Goal: Task Accomplishment & Management: Complete application form

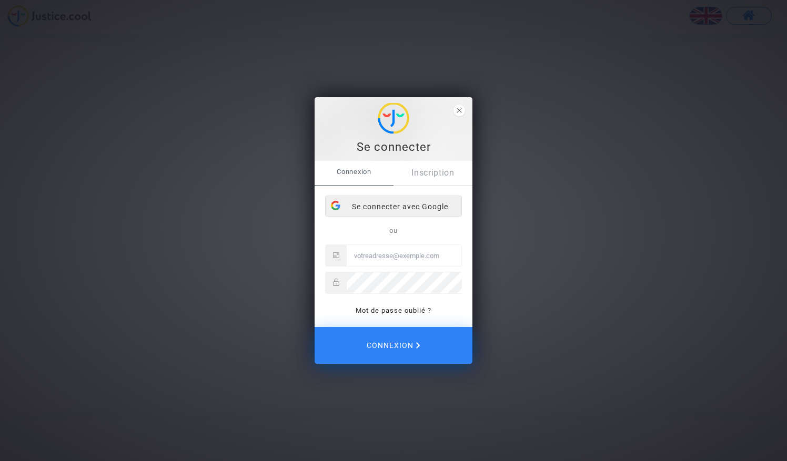
click at [402, 199] on div "Se connecter avec Google" at bounding box center [394, 206] width 136 height 21
click at [426, 176] on link "Inscription" at bounding box center [432, 173] width 79 height 24
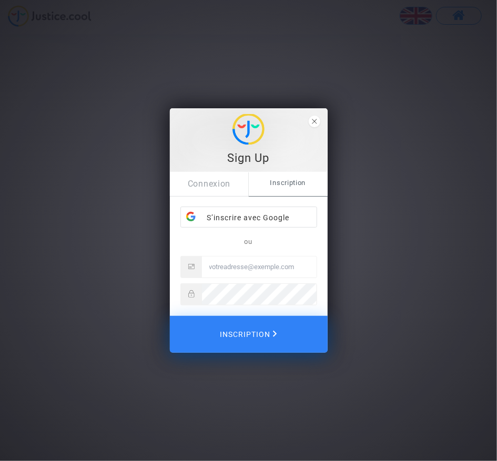
click at [220, 269] on input "Email" at bounding box center [259, 267] width 115 height 21
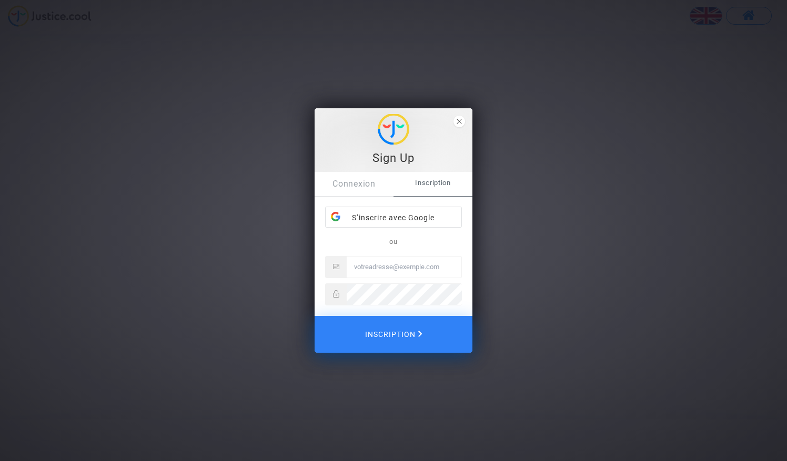
click at [381, 271] on input "Email" at bounding box center [404, 267] width 115 height 21
type input "fontaine.staphane"
click at [352, 181] on link "Connexion" at bounding box center [353, 184] width 79 height 24
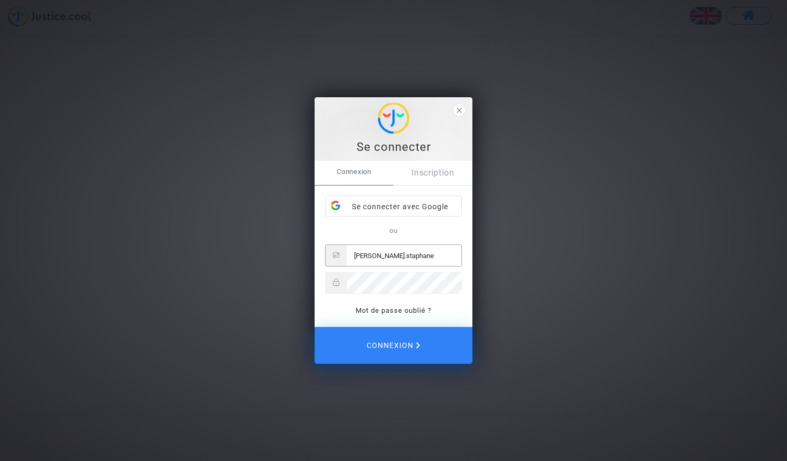
click at [428, 262] on input "fontaine.staphane" at bounding box center [404, 255] width 115 height 21
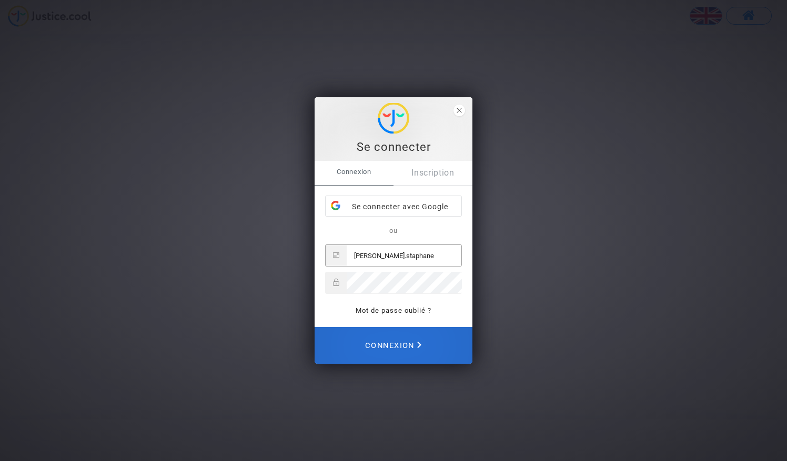
click at [394, 350] on span "Connexion" at bounding box center [393, 345] width 56 height 23
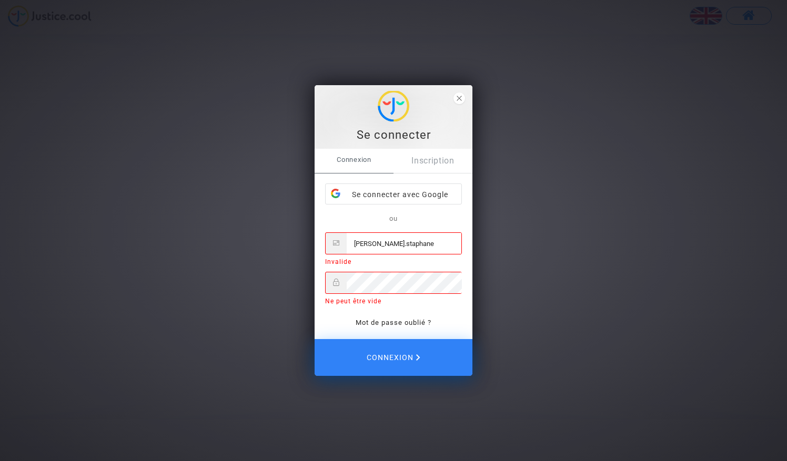
click at [419, 242] on input "fontaine.staphane" at bounding box center [404, 243] width 115 height 21
type input "f"
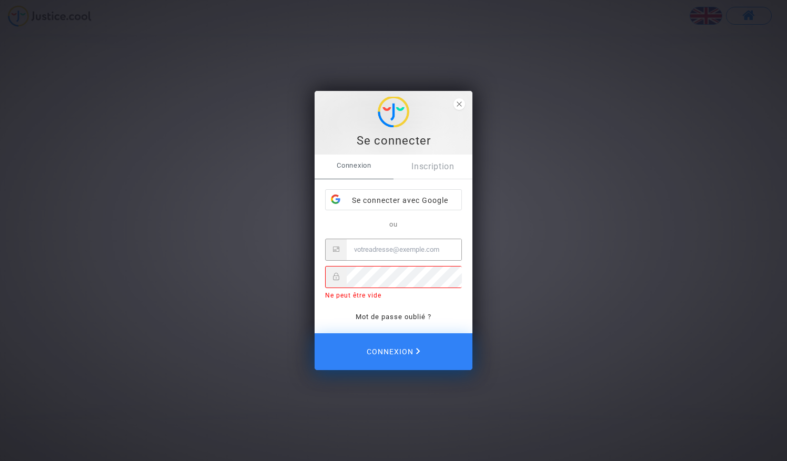
click at [392, 250] on input "Email" at bounding box center [404, 249] width 115 height 21
type input "[EMAIL_ADDRESS][DOMAIN_NAME]"
click at [394, 317] on link "Mot de passe oublié ?" at bounding box center [393, 317] width 76 height 8
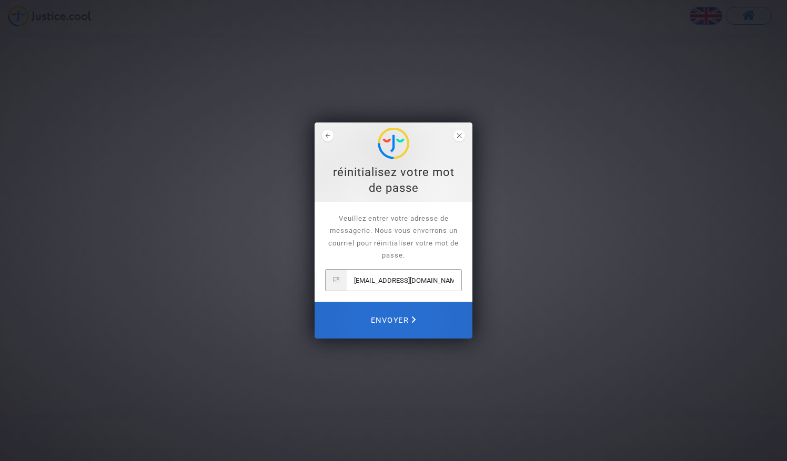
click at [396, 320] on span "Envoyer" at bounding box center [393, 320] width 45 height 23
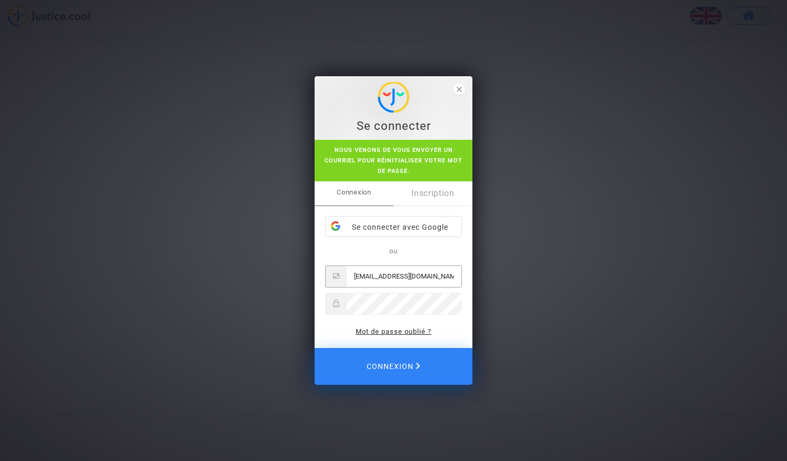
click at [405, 329] on link "Mot de passe oublié ?" at bounding box center [393, 332] width 76 height 8
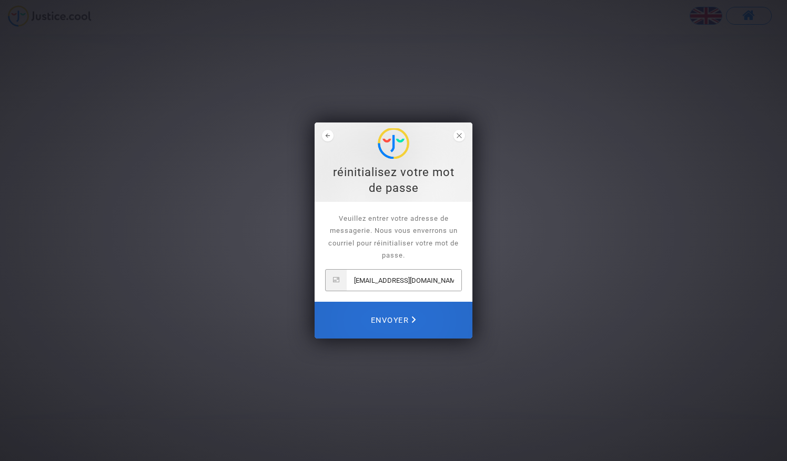
click at [396, 318] on span "Envoyer" at bounding box center [393, 320] width 45 height 23
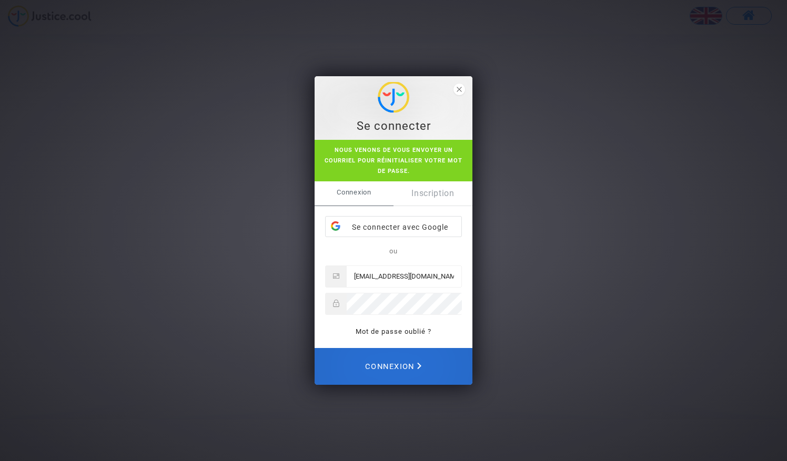
click at [406, 367] on span "Connexion" at bounding box center [393, 366] width 56 height 23
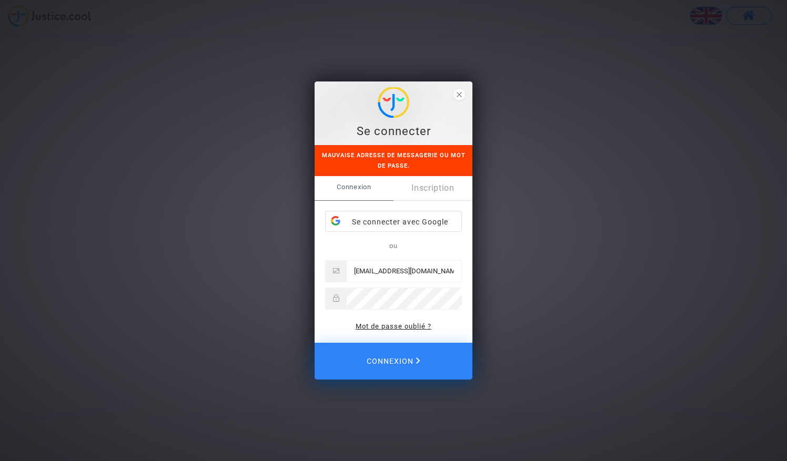
click at [406, 328] on link "Mot de passe oublié ?" at bounding box center [393, 326] width 76 height 8
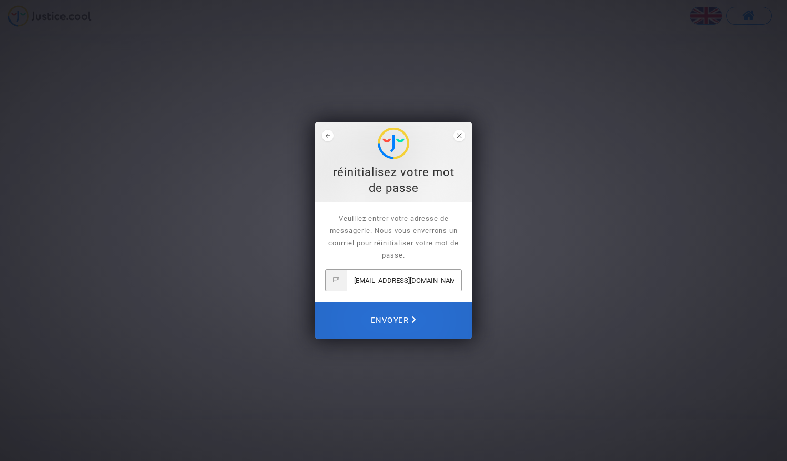
click at [402, 317] on span "Envoyer" at bounding box center [393, 320] width 45 height 23
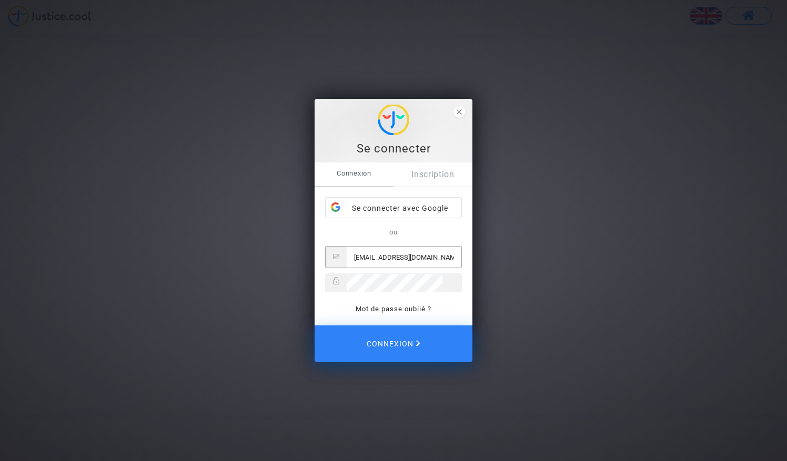
type input "[EMAIL_ADDRESS][DOMAIN_NAME]"
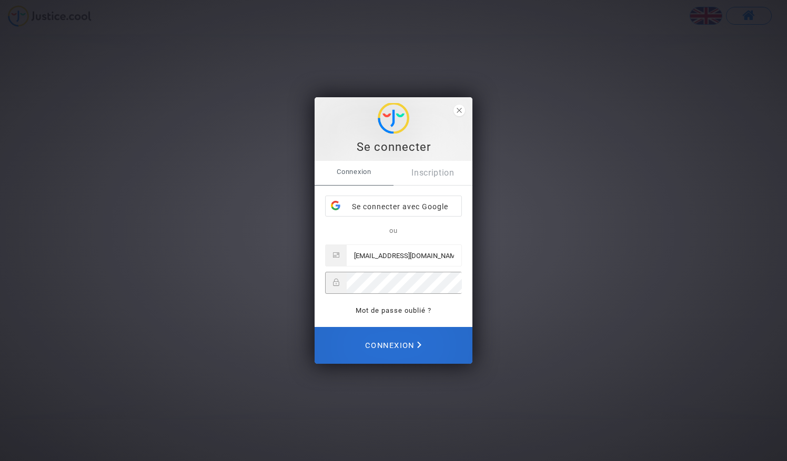
click at [402, 343] on span "Connexion" at bounding box center [393, 345] width 56 height 23
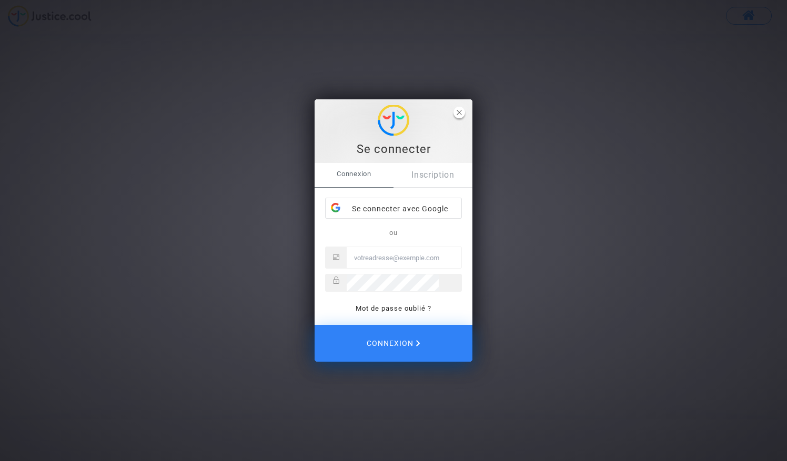
click at [460, 107] on span "close" at bounding box center [459, 113] width 12 height 12
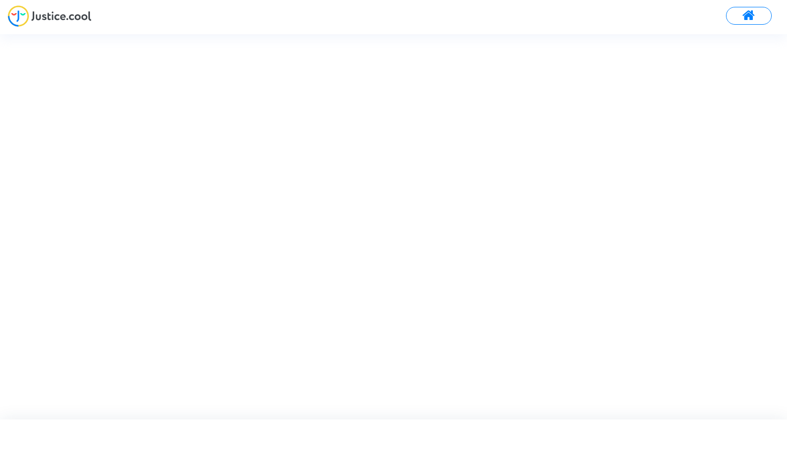
click at [196, 259] on div at bounding box center [402, 226] width 805 height 385
click at [63, 17] on img at bounding box center [50, 16] width 84 height 22
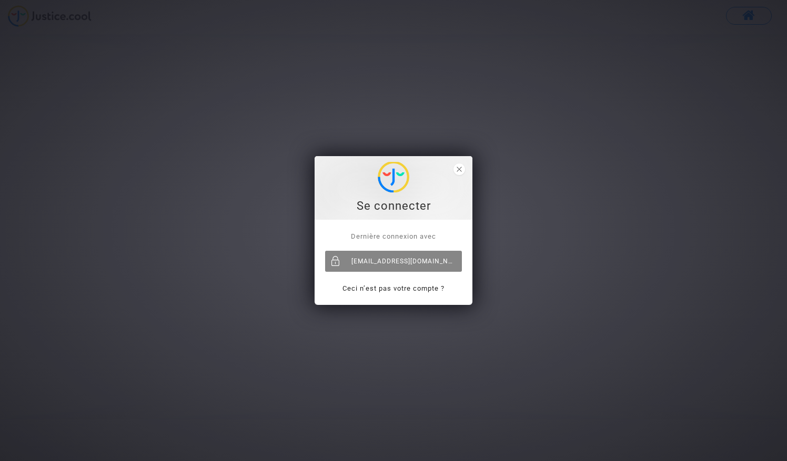
click at [399, 263] on div "[EMAIL_ADDRESS][DOMAIN_NAME]" at bounding box center [393, 261] width 137 height 21
click at [460, 170] on icon "close" at bounding box center [458, 169] width 5 height 5
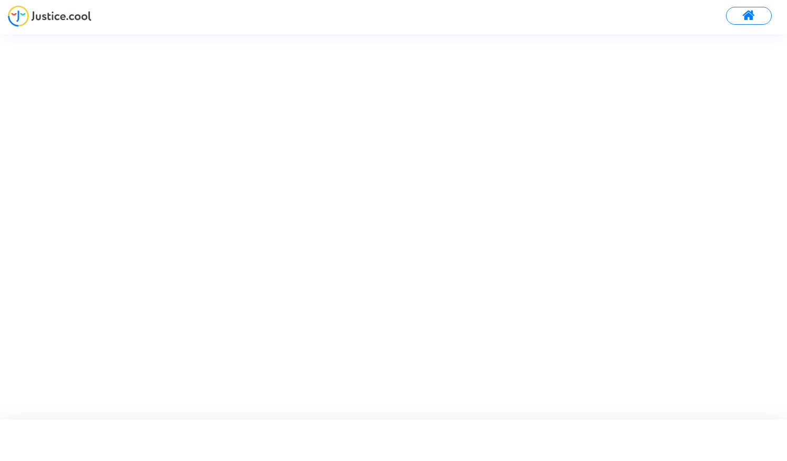
click at [749, 13] on span at bounding box center [748, 16] width 13 height 14
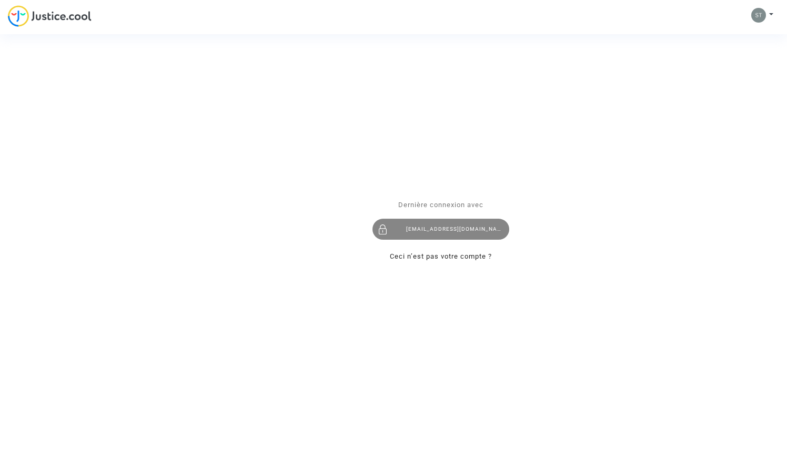
click at [444, 230] on div "[PERSON_NAME][EMAIL_ADDRESS][DOMAIN_NAME]" at bounding box center [440, 229] width 137 height 21
click at [444, 230] on div "[EMAIL_ADDRESS][DOMAIN_NAME]" at bounding box center [440, 229] width 137 height 21
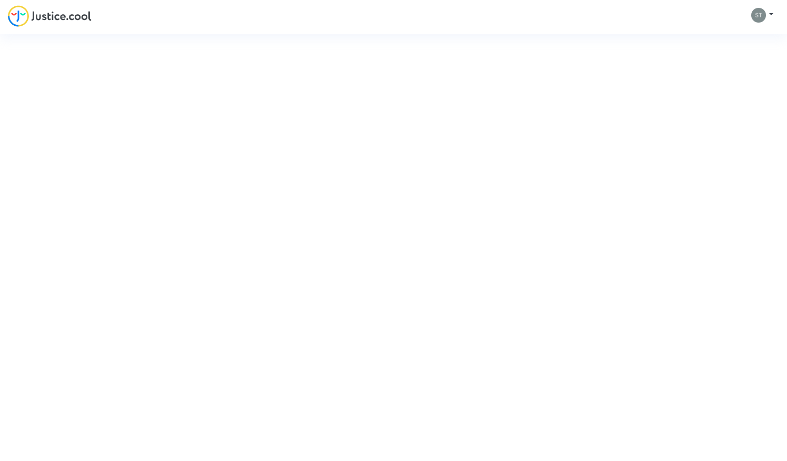
click at [444, 230] on div "Dernière connexion avec stephane.fontaine41@orange.fr Ceci n’est pas votre comp…" at bounding box center [441, 230] width 158 height 43
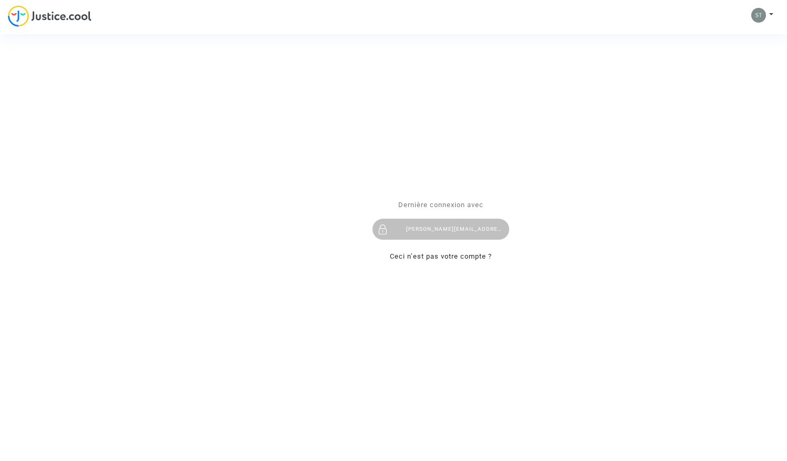
click at [215, 215] on div "Se connecter Dernière connexion avec stephane.fontaine41@orange.fr Ceci n’est p…" at bounding box center [393, 230] width 787 height 461
click at [72, 19] on div "Se connecter Dernière connexion avec stephane.fontaine41@orange.fr Ceci n’est p…" at bounding box center [393, 230] width 787 height 461
click at [772, 14] on div "Se connecter Dernière connexion avec stephane.fontaine41@orange.fr Ceci n’est p…" at bounding box center [393, 230] width 787 height 461
click at [770, 13] on div "Se connecter Dernière connexion avec stephane.fontaine41@orange.fr Ceci n’est p…" at bounding box center [393, 230] width 787 height 461
click at [753, 13] on div "Se connecter Dernière connexion avec stephane.fontaine41@orange.fr Ceci n’est p…" at bounding box center [393, 230] width 787 height 461
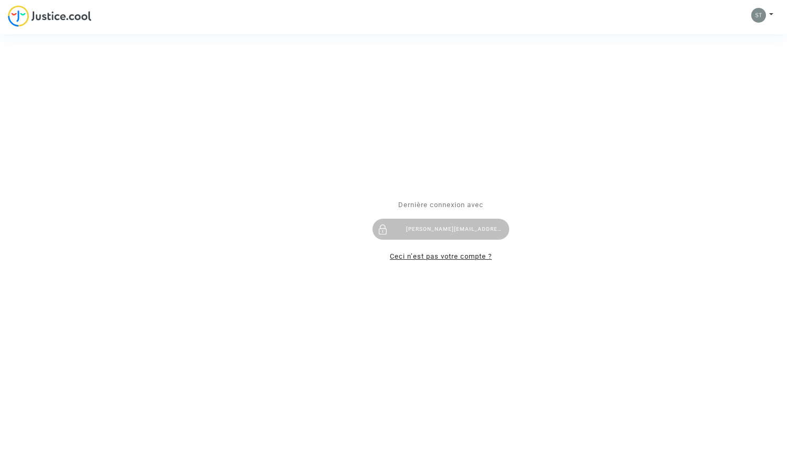
click at [455, 258] on link "Ceci n’est pas votre compte ?" at bounding box center [441, 256] width 102 height 8
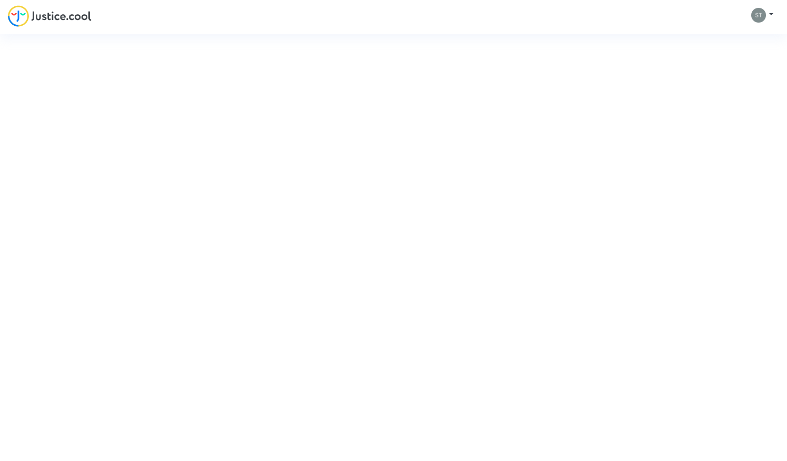
type input "stephane.fontaine41@orange.fr"
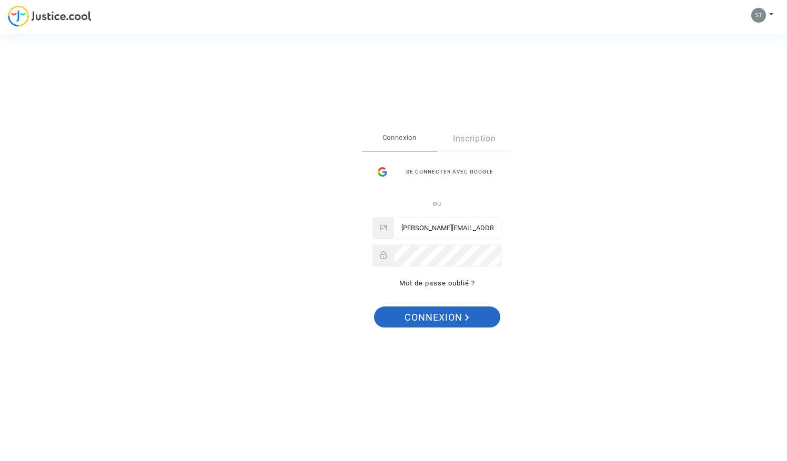
click at [439, 319] on span "Connexion" at bounding box center [436, 318] width 65 height 22
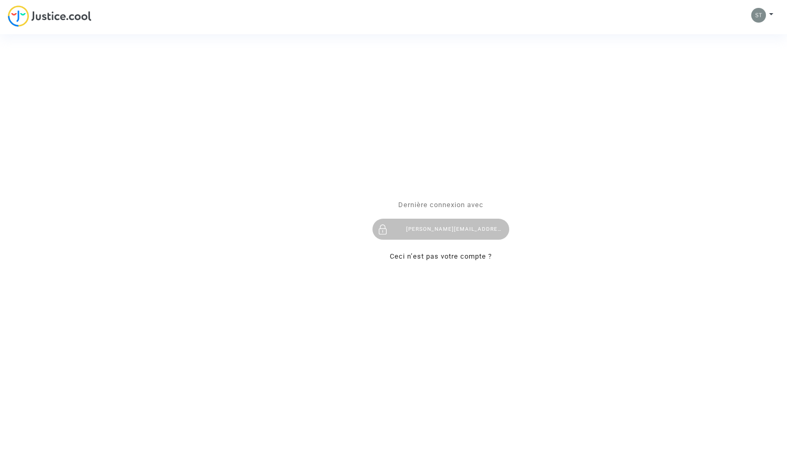
click at [758, 12] on div "Se connecter Dernière connexion avec [PERSON_NAME][EMAIL_ADDRESS][DOMAIN_NAME] …" at bounding box center [393, 230] width 787 height 461
click at [768, 16] on div "Se connecter Dernière connexion avec [PERSON_NAME][EMAIL_ADDRESS][DOMAIN_NAME] …" at bounding box center [393, 230] width 787 height 461
click at [770, 13] on div "Se connecter Dernière connexion avec [PERSON_NAME][EMAIL_ADDRESS][DOMAIN_NAME] …" at bounding box center [393, 230] width 787 height 461
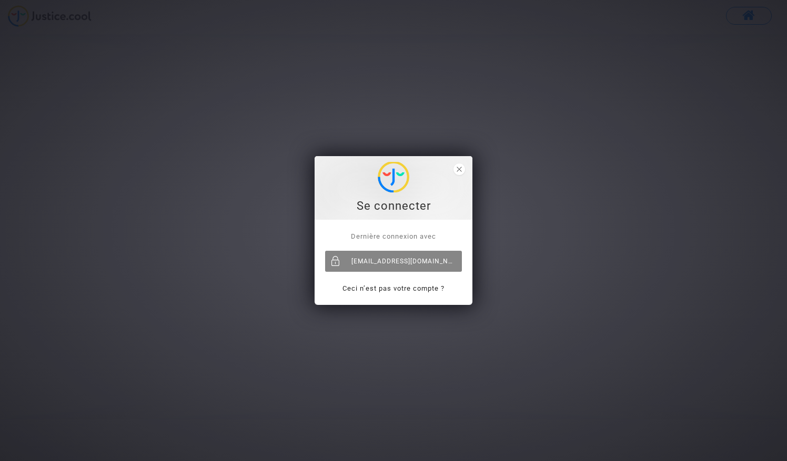
click at [331, 267] on div at bounding box center [335, 261] width 21 height 21
click at [408, 257] on div "[PERSON_NAME][EMAIL_ADDRESS][DOMAIN_NAME]" at bounding box center [393, 261] width 137 height 21
click at [457, 168] on icon "close" at bounding box center [458, 169] width 5 height 5
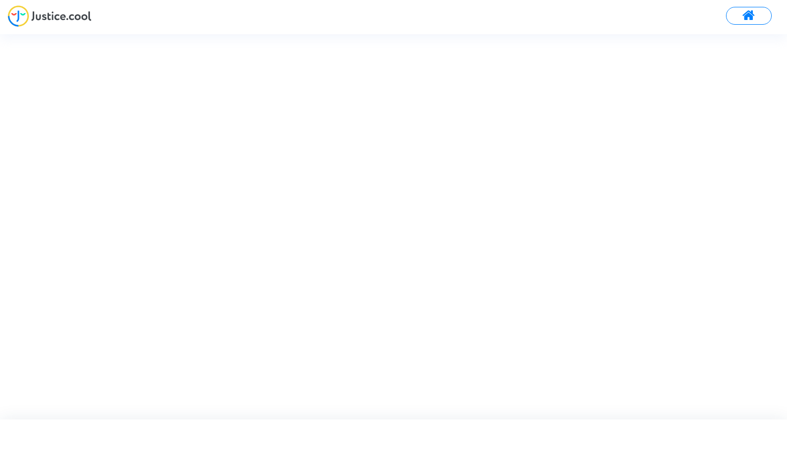
click at [18, 19] on img at bounding box center [50, 16] width 84 height 22
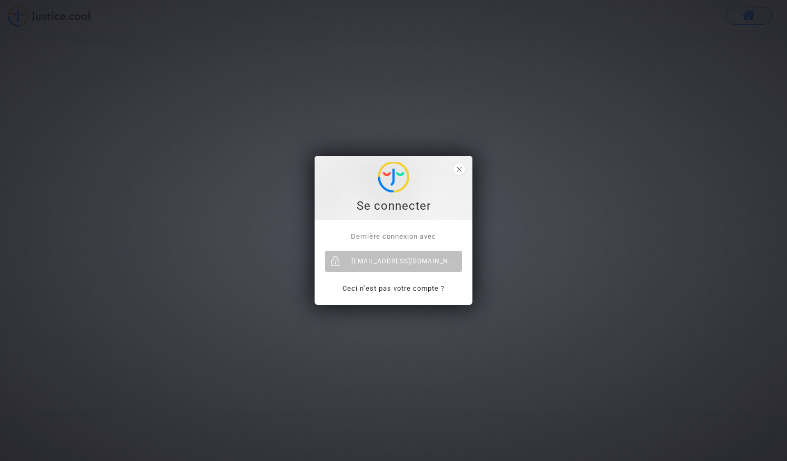
click at [384, 232] on span "Dernière connexion avec" at bounding box center [393, 236] width 85 height 8
click at [387, 199] on div "Se connecter" at bounding box center [393, 206] width 146 height 16
click at [381, 261] on div "[PERSON_NAME][EMAIL_ADDRESS][DOMAIN_NAME]" at bounding box center [393, 261] width 137 height 21
click at [391, 286] on link "Ceci n’est pas votre compte ?" at bounding box center [393, 288] width 102 height 8
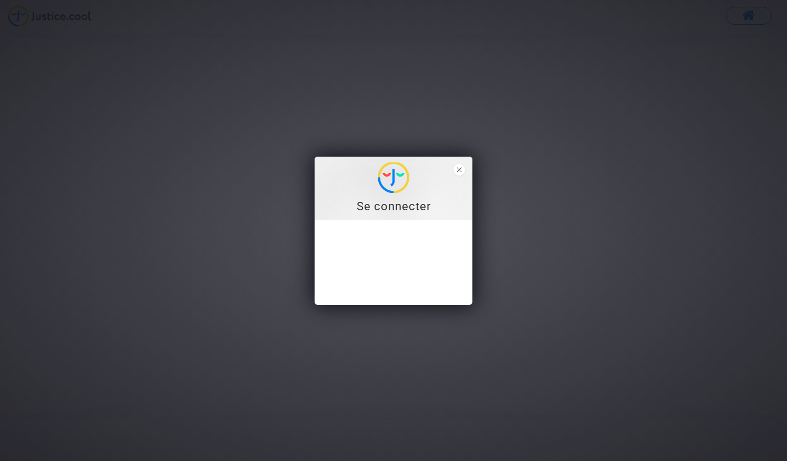
type input "stephane.fontaine41@orange.fr"
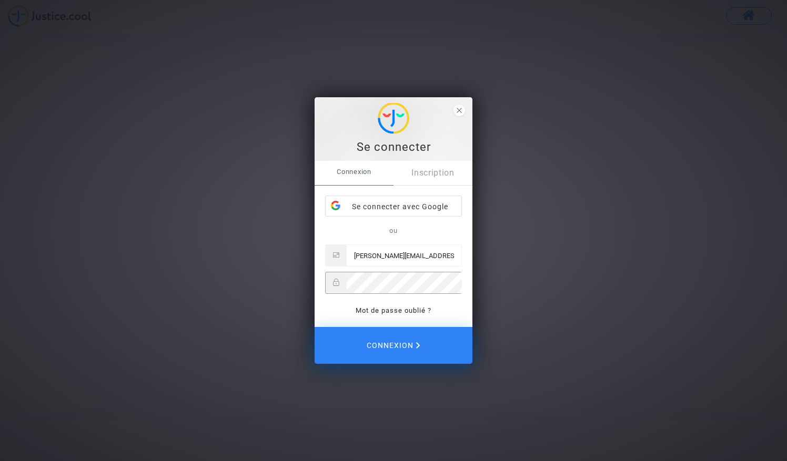
click at [549, 270] on div "Se connecter Connexion Inscription Se connecter avec Google ou stephane.fontain…" at bounding box center [393, 230] width 787 height 461
click at [409, 206] on div "Se connecter avec Google" at bounding box center [394, 206] width 136 height 21
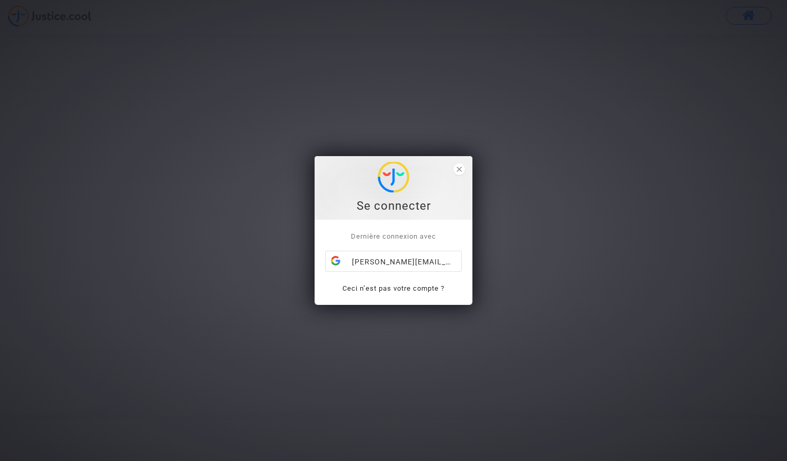
click at [405, 209] on div "Se connecter" at bounding box center [393, 206] width 146 height 16
click at [398, 263] on div "[PERSON_NAME][EMAIL_ADDRESS][DOMAIN_NAME]" at bounding box center [394, 261] width 136 height 21
click at [409, 293] on p "Ceci n’est pas votre compte ?" at bounding box center [393, 288] width 137 height 12
click at [457, 172] on span "close" at bounding box center [459, 170] width 12 height 12
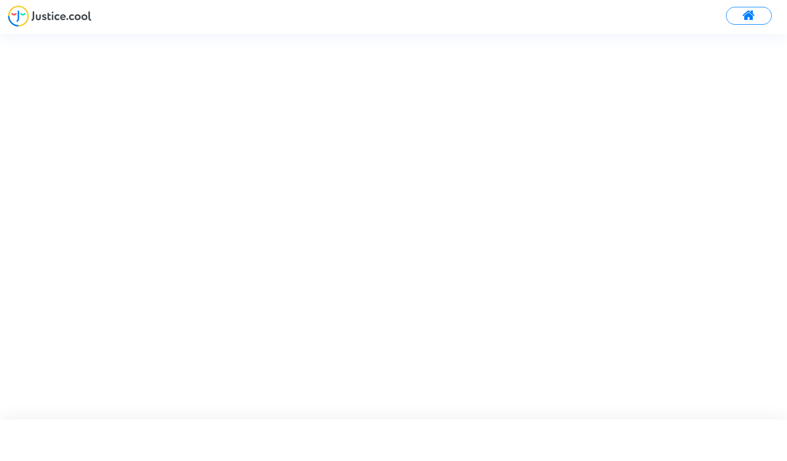
click at [751, 14] on span at bounding box center [748, 16] width 13 height 14
click at [69, 15] on div "Se connecter Dernière connexion avec [EMAIL_ADDRESS][DOMAIN_NAME] Ceci n’est pa…" at bounding box center [393, 230] width 787 height 461
click at [756, 14] on div "Se connecter Dernière connexion avec [EMAIL_ADDRESS][DOMAIN_NAME] Ceci n’est pa…" at bounding box center [393, 230] width 787 height 461
click at [768, 13] on div "Se connecter Dernière connexion avec [EMAIL_ADDRESS][DOMAIN_NAME] Ceci n’est pa…" at bounding box center [393, 230] width 787 height 461
drag, startPoint x: 768, startPoint y: 13, endPoint x: 407, endPoint y: 108, distance: 373.2
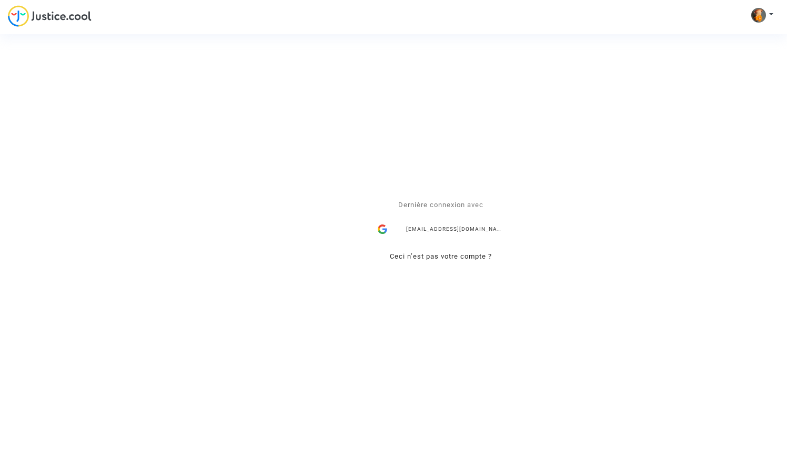
click at [407, 108] on div "Se connecter Dernière connexion avec [EMAIL_ADDRESS][DOMAIN_NAME] Ceci n’est pa…" at bounding box center [393, 230] width 787 height 461
